Goal: Task Accomplishment & Management: Use online tool/utility

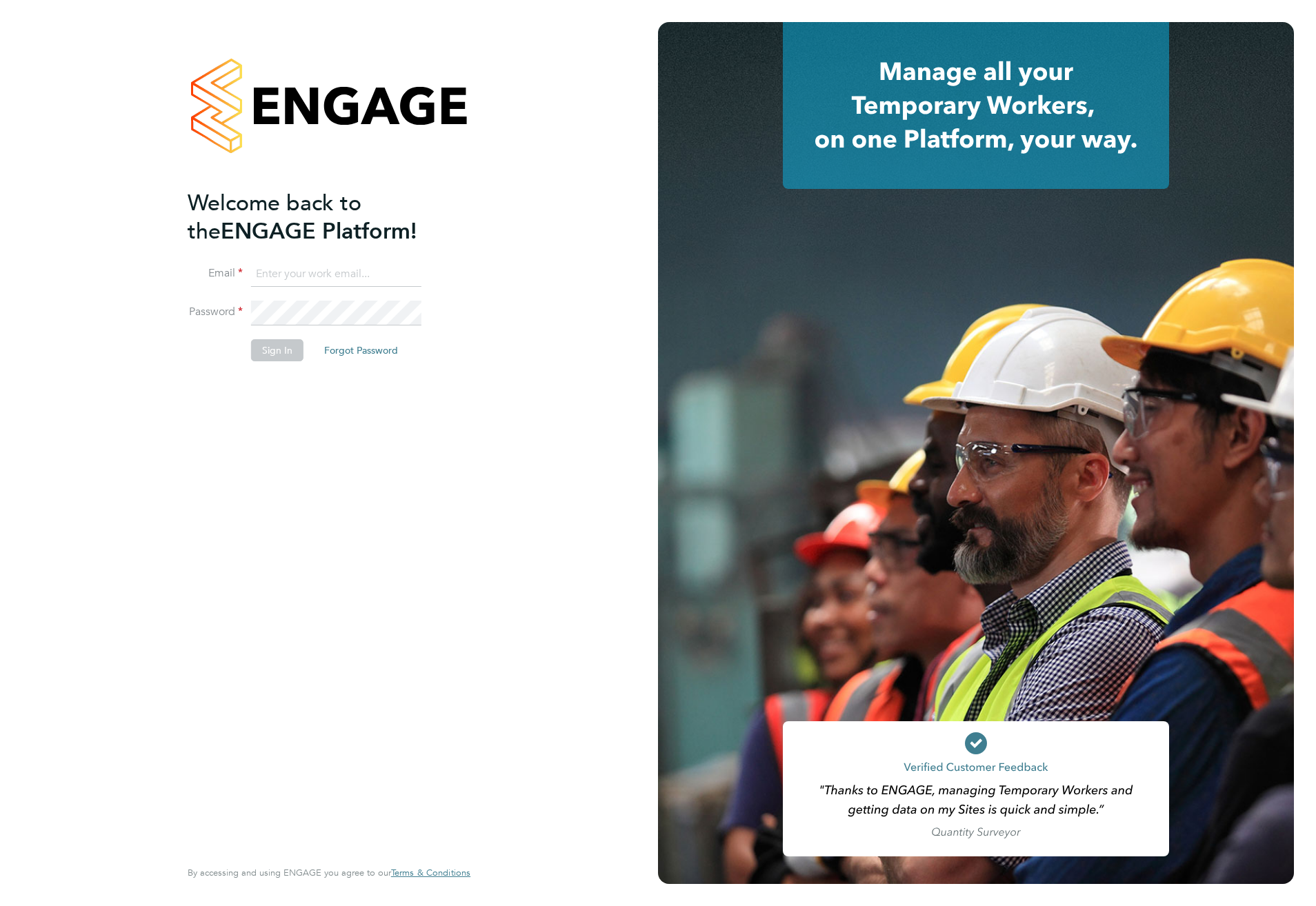
click at [298, 277] on input at bounding box center [336, 274] width 171 height 25
type input "meg.castleton@hays.com"
click at [234, 286] on fieldset "Email meg.castleton@hays.com Password Sign In Forgot Password" at bounding box center [321, 318] width 269 height 113
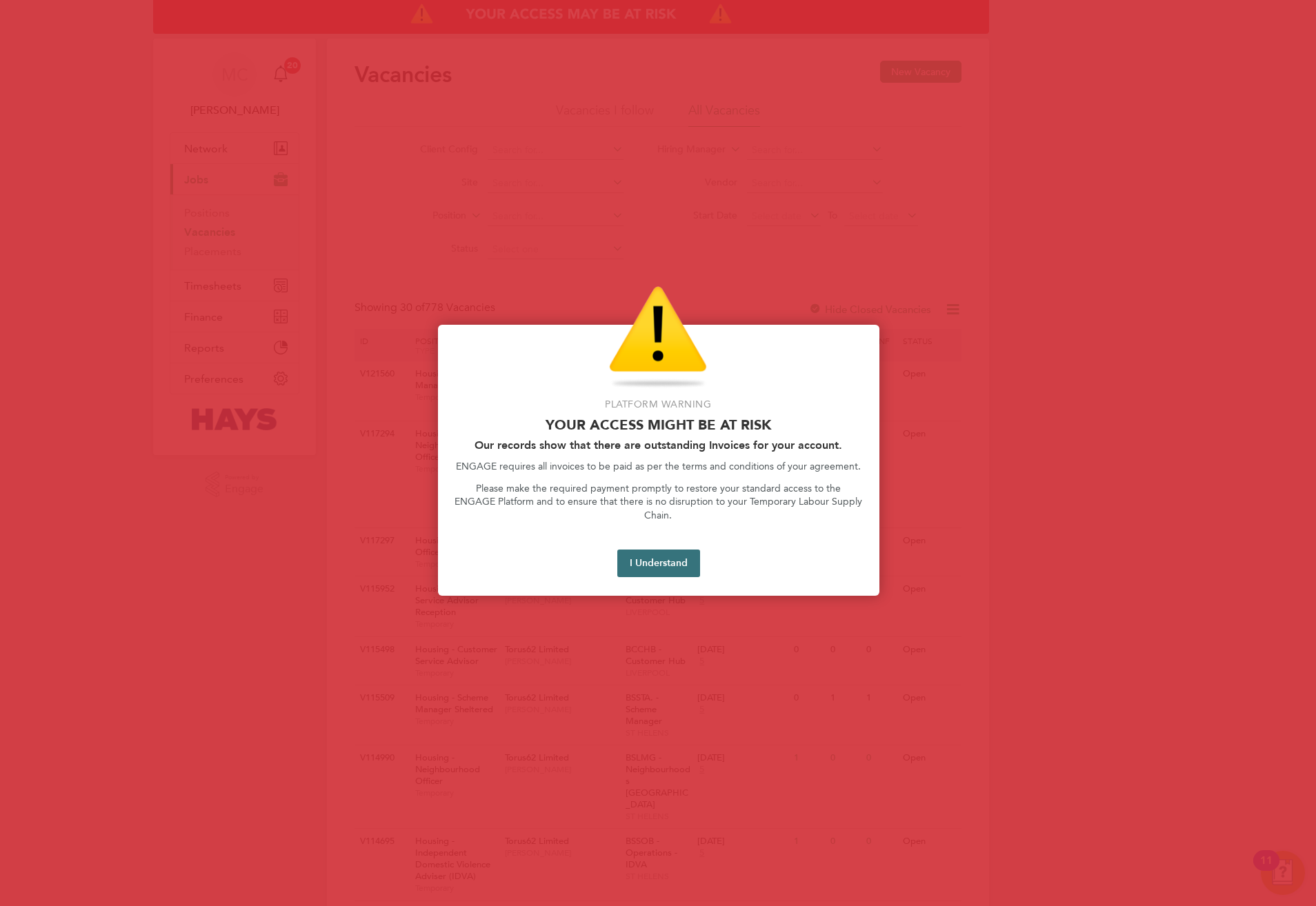
click at [662, 549] on button "I Understand" at bounding box center [658, 563] width 83 height 28
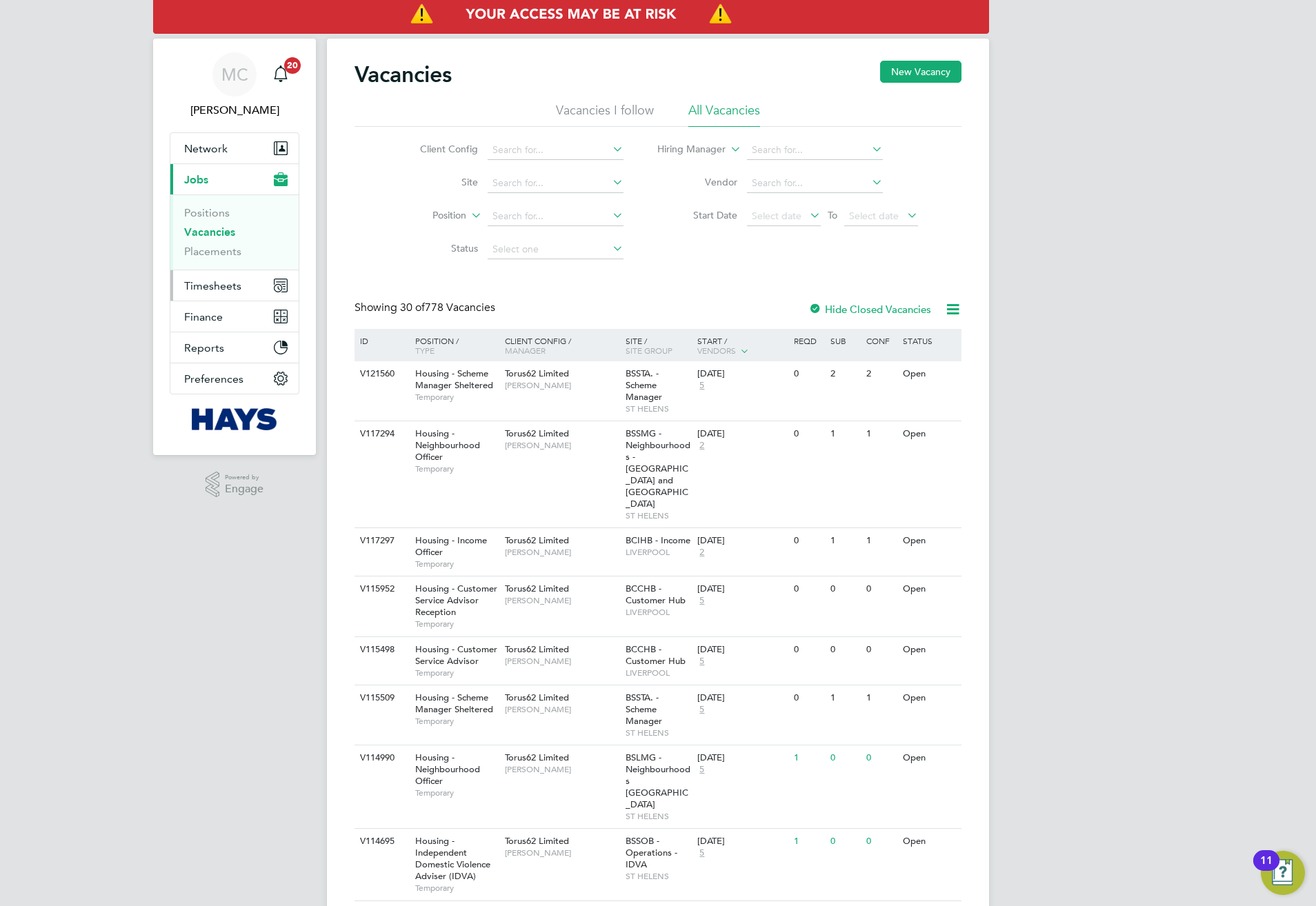
click at [198, 292] on span "Timesheets" at bounding box center [213, 285] width 57 height 13
click at [208, 246] on link "Timesheets" at bounding box center [213, 243] width 57 height 13
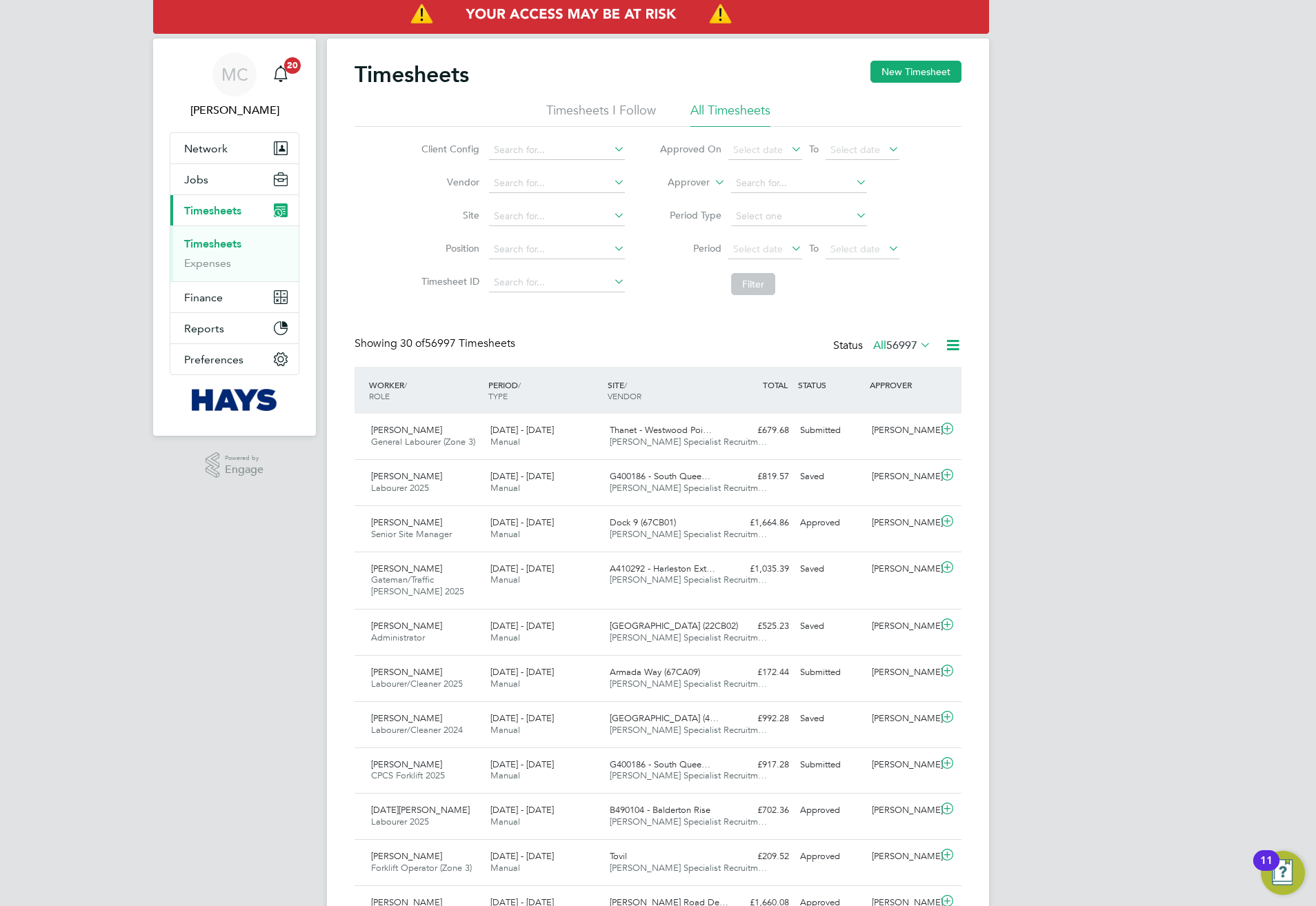
click at [711, 180] on icon at bounding box center [711, 178] width 0 height 12
click at [696, 194] on li "Worker" at bounding box center [675, 198] width 68 height 18
click at [755, 180] on input at bounding box center [799, 184] width 136 height 19
click at [772, 197] on li "[PERSON_NAME] Cl ears" at bounding box center [798, 202] width 137 height 18
type input "[PERSON_NAME]"
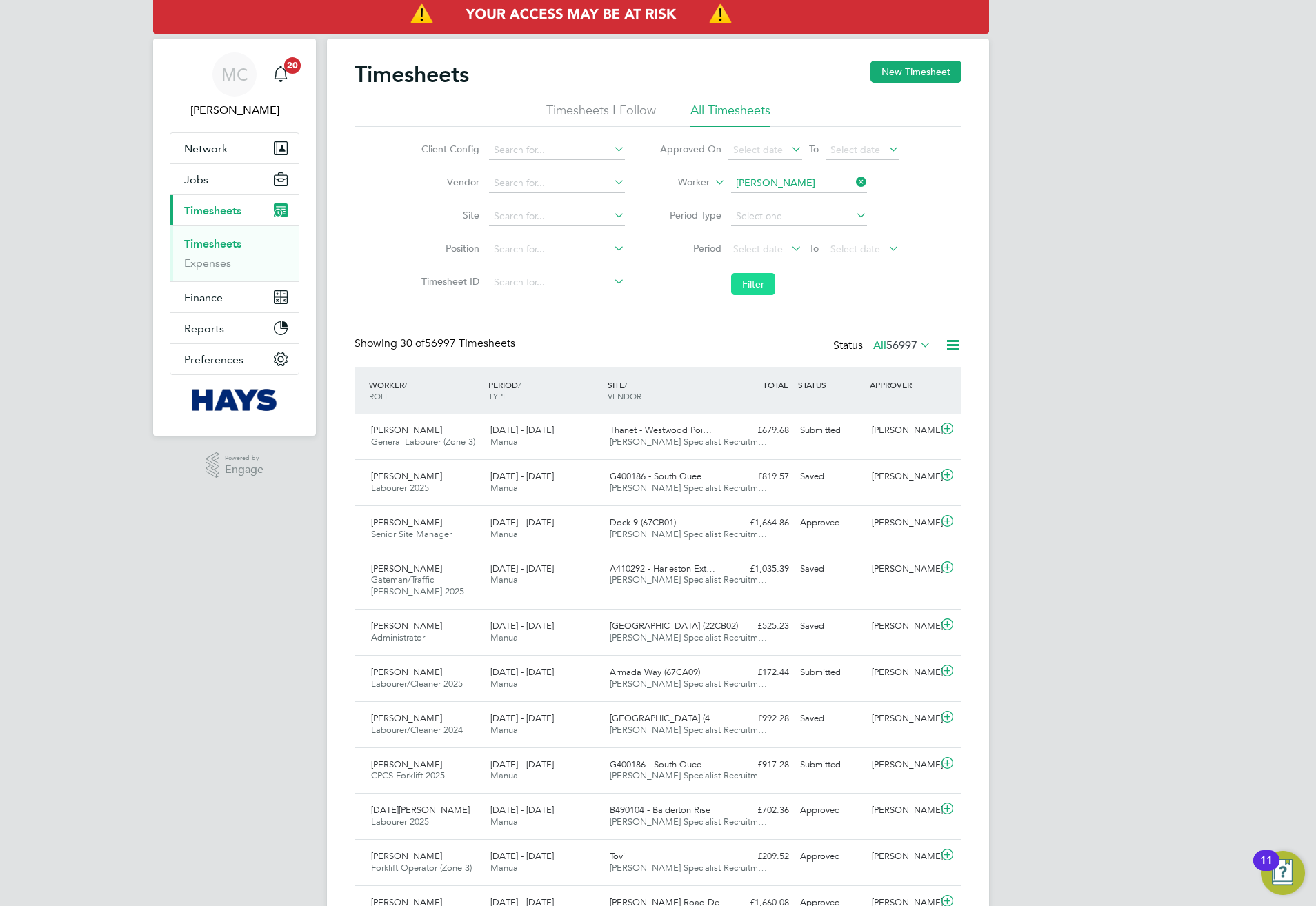
click at [741, 279] on button "Filter" at bounding box center [753, 283] width 44 height 22
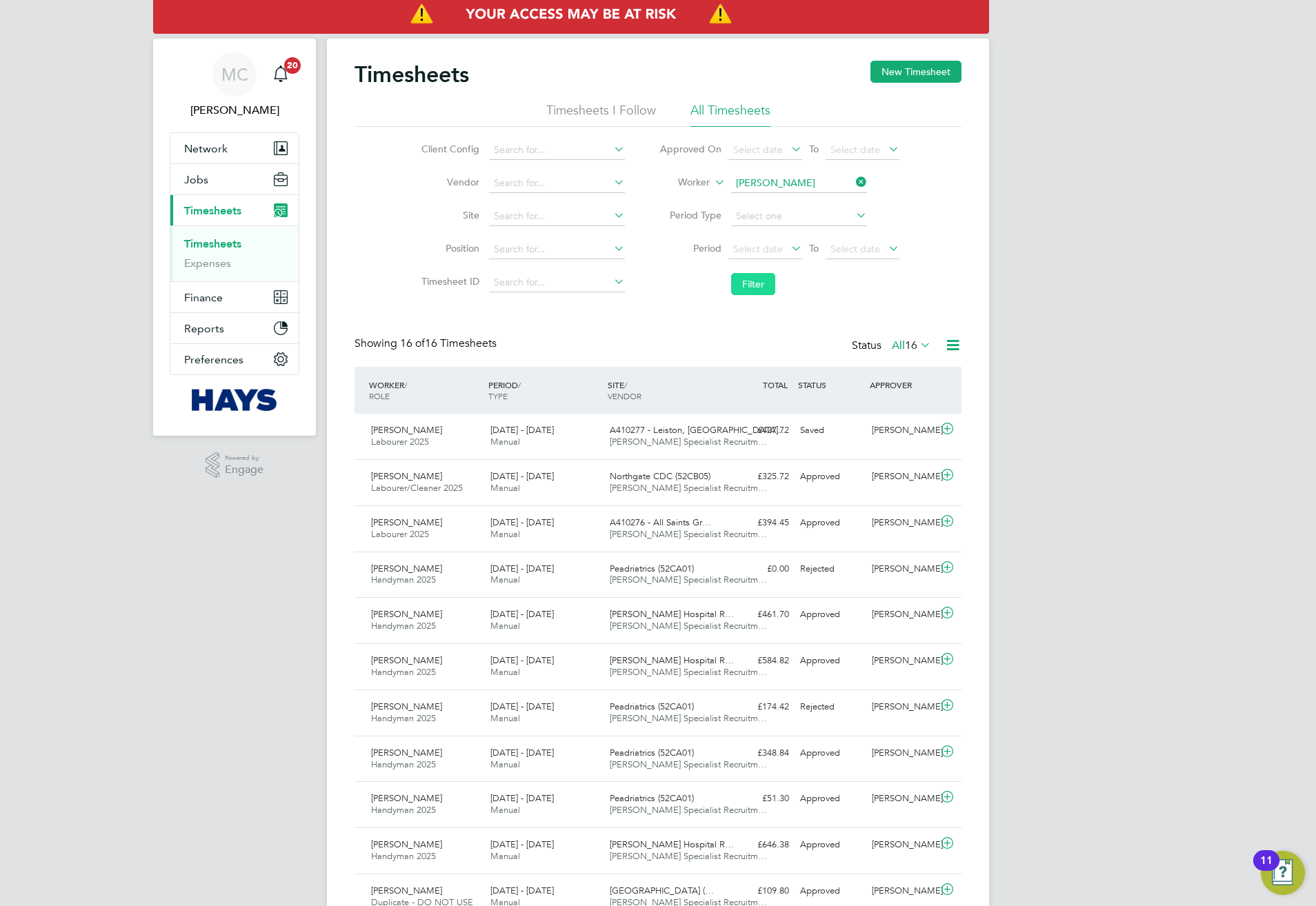
click at [741, 279] on button "Filter" at bounding box center [753, 283] width 44 height 22
click at [703, 435] on span "A410277 - Leiston, [GEOGRAPHIC_DATA]…" at bounding box center [698, 430] width 178 height 12
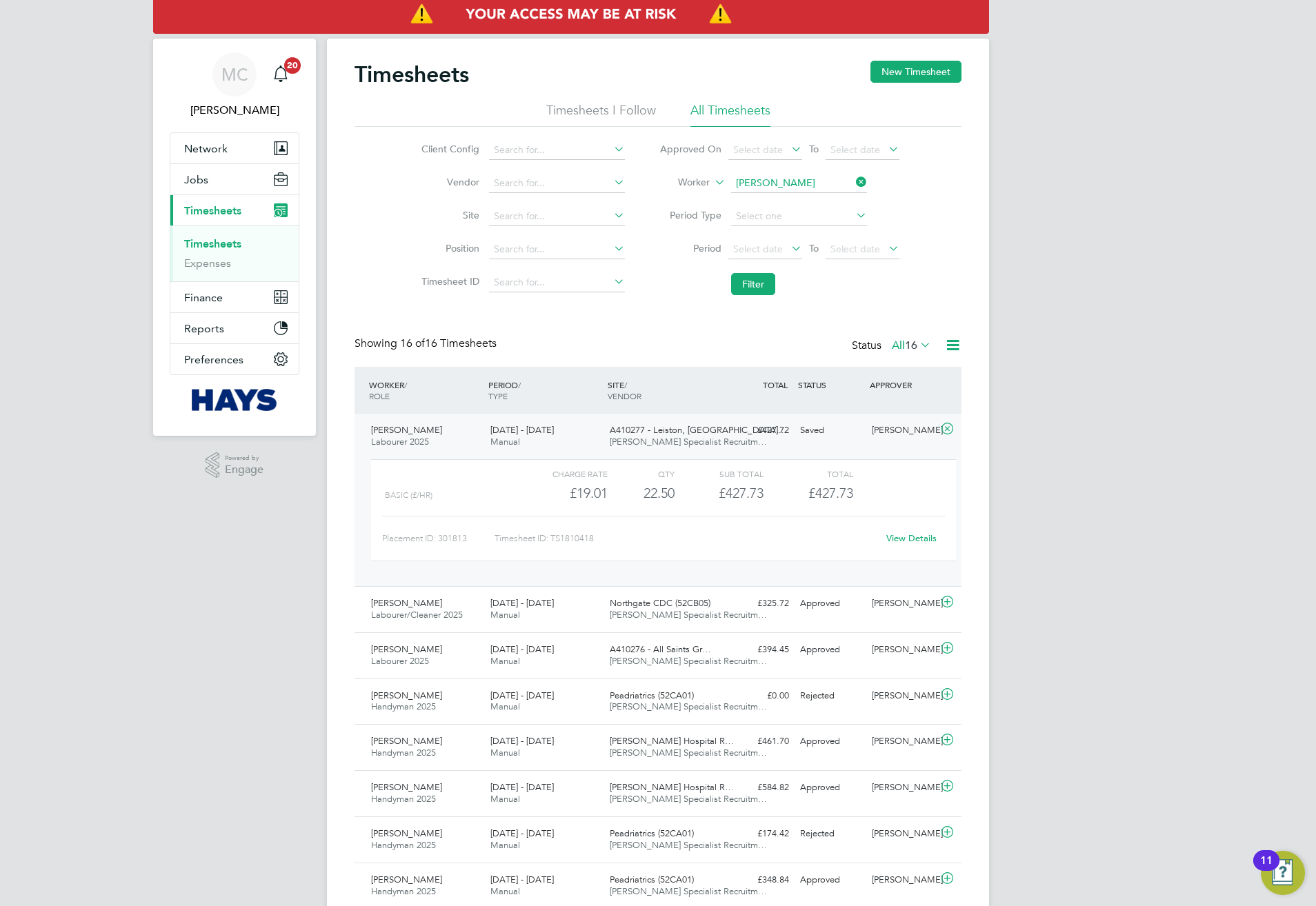
click at [684, 433] on div "A410277 - Leiston, [GEOGRAPHIC_DATA]… [PERSON_NAME] Specialist Recruitm…" at bounding box center [664, 437] width 120 height 35
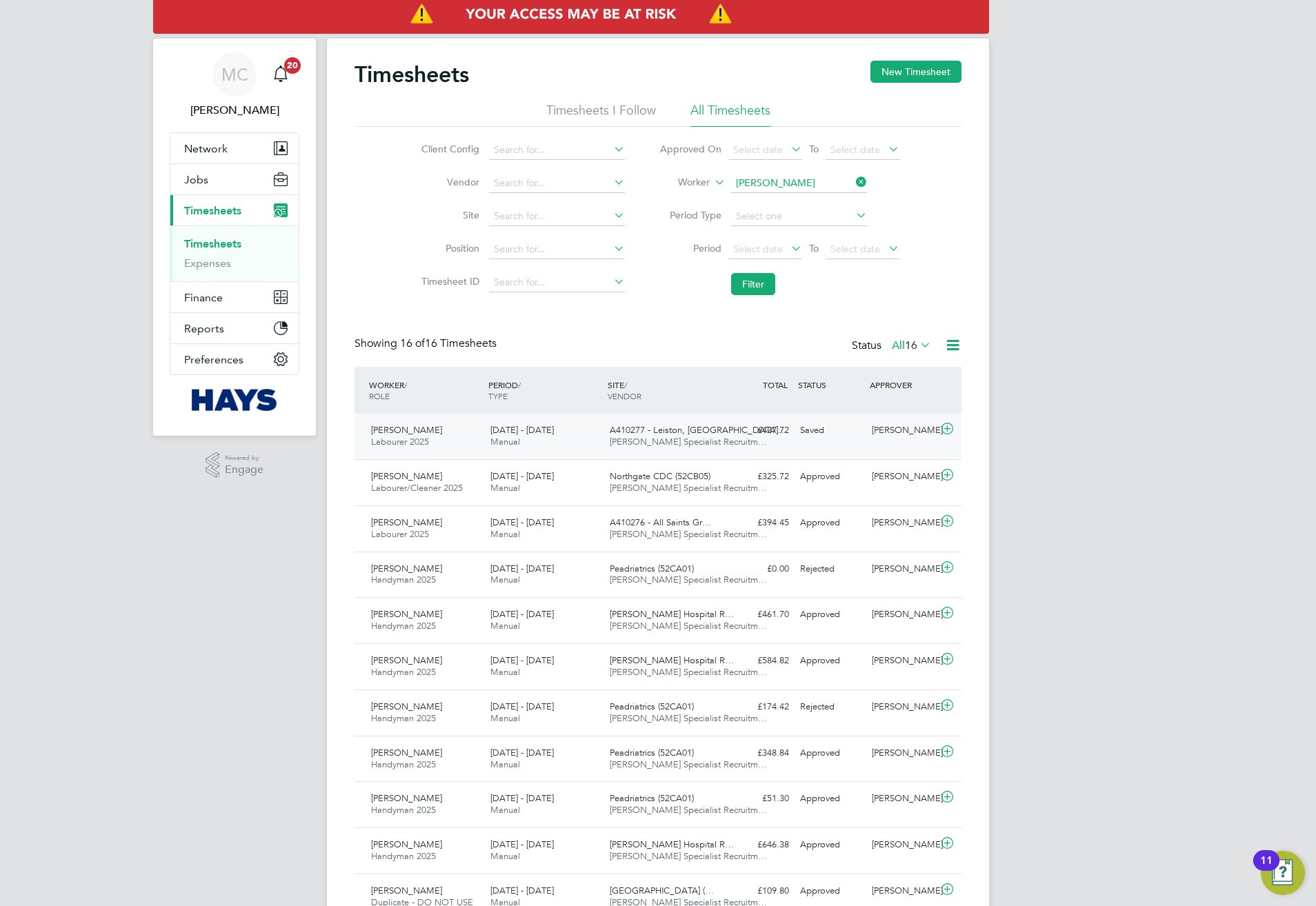
click at [684, 433] on span "A410277 - Leiston, [GEOGRAPHIC_DATA]…" at bounding box center [698, 430] width 178 height 12
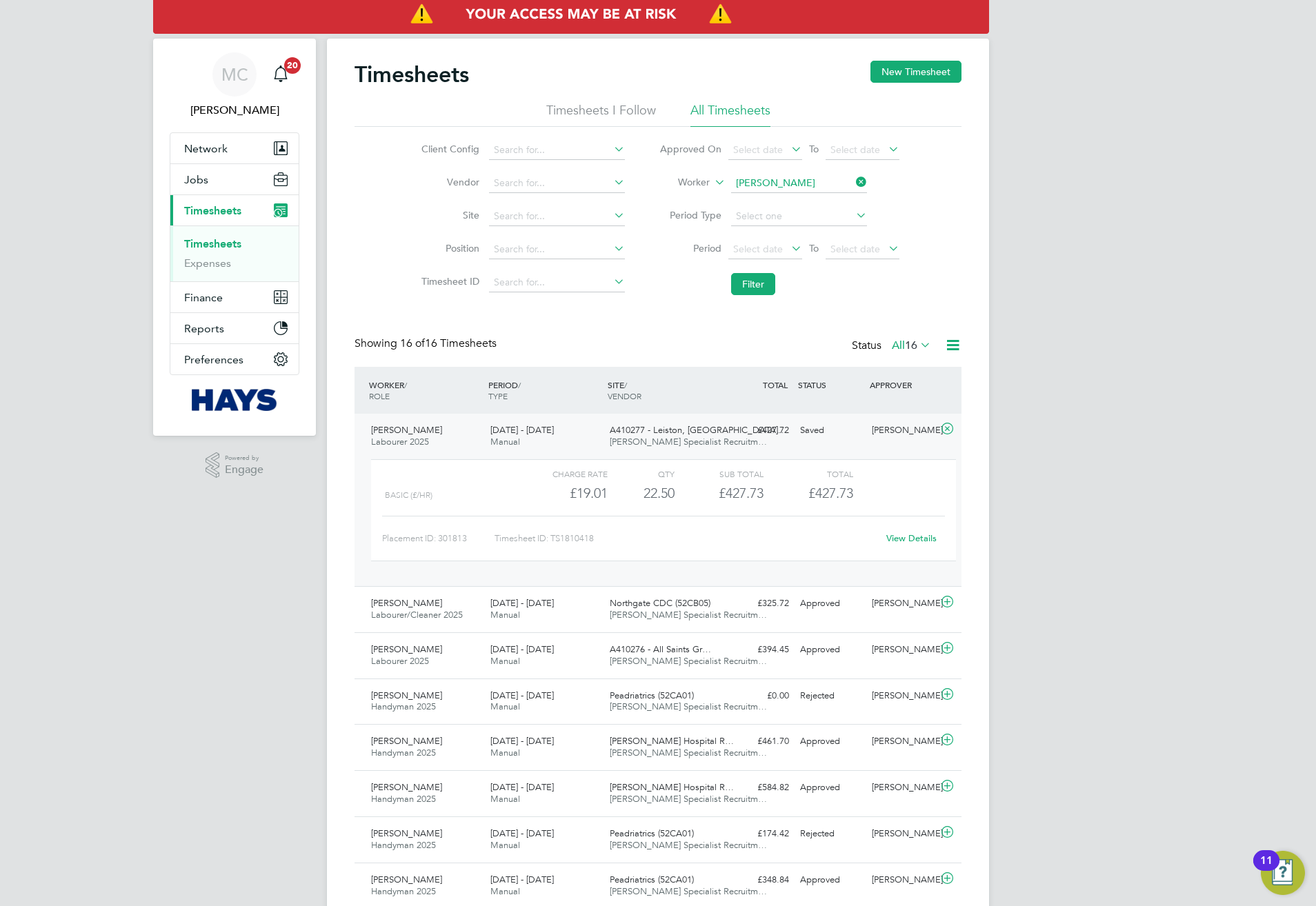
click at [896, 536] on link "View Details" at bounding box center [911, 538] width 50 height 12
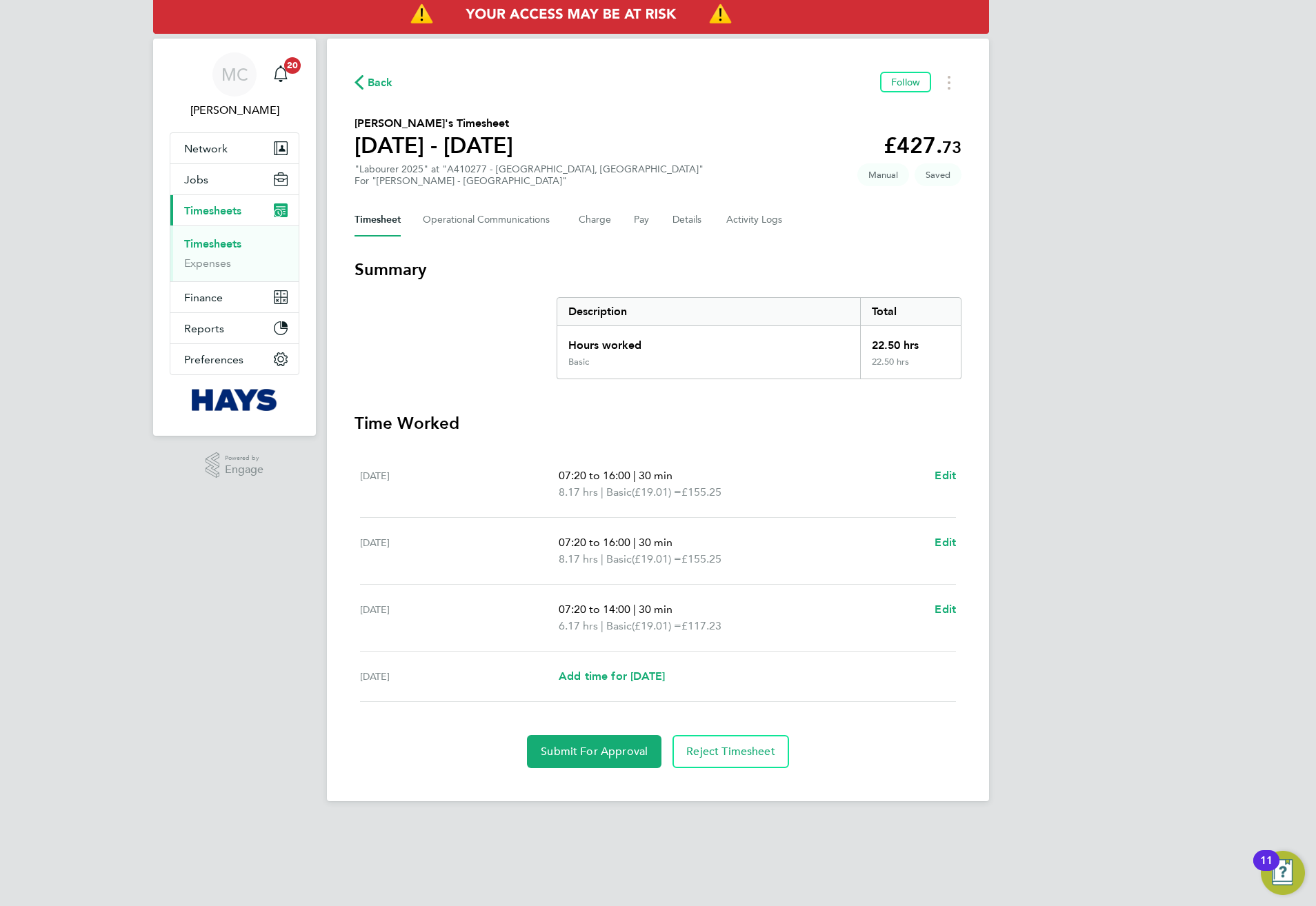
click at [524, 745] on div "Submit For Approval Reject Timesheet" at bounding box center [658, 751] width 606 height 33
click at [560, 747] on span "Submit For Approval" at bounding box center [593, 752] width 107 height 14
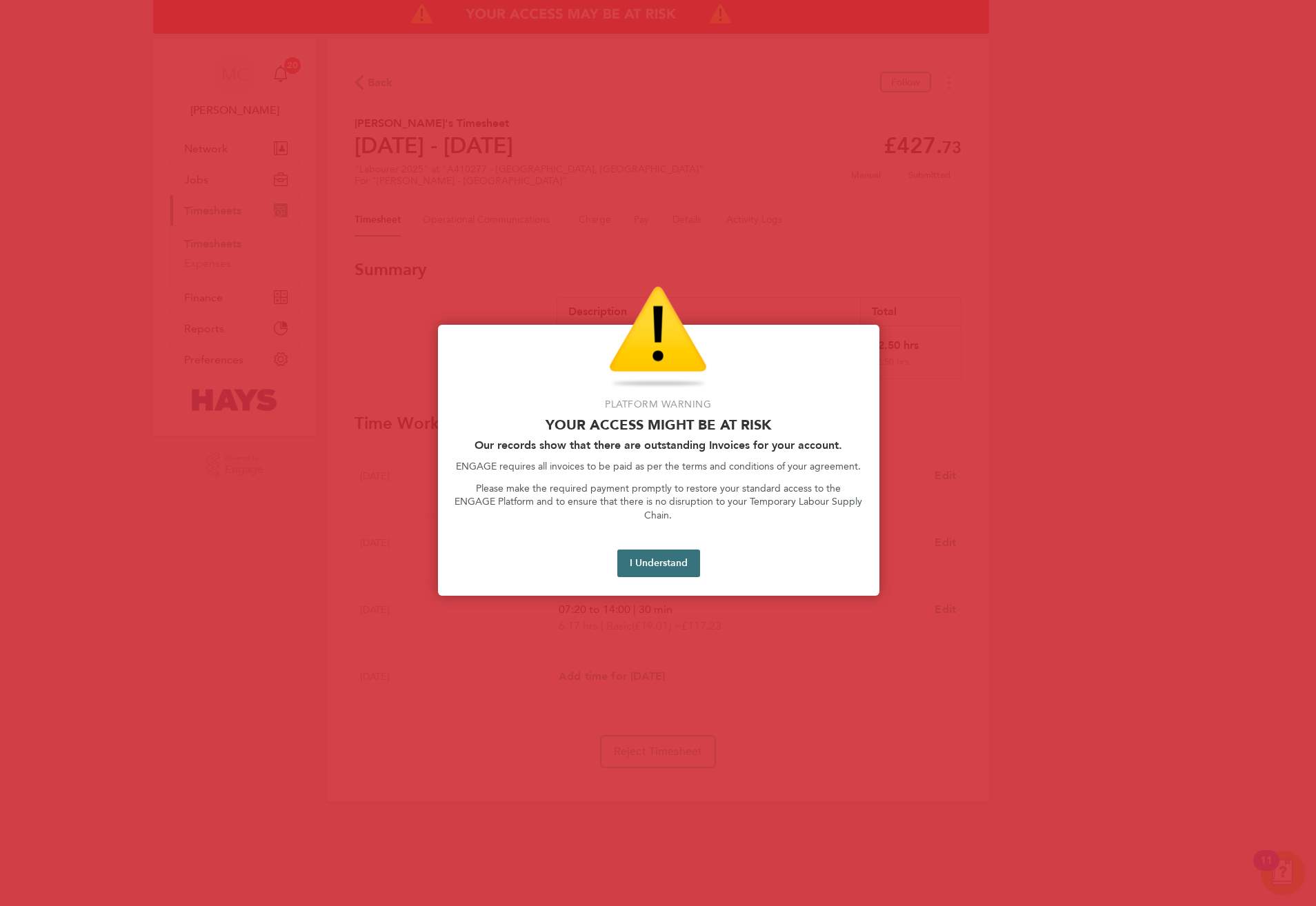
click at [684, 549] on button "I Understand" at bounding box center [658, 563] width 83 height 28
